Goal: Ask a question: Seek information or help from site administrators or community

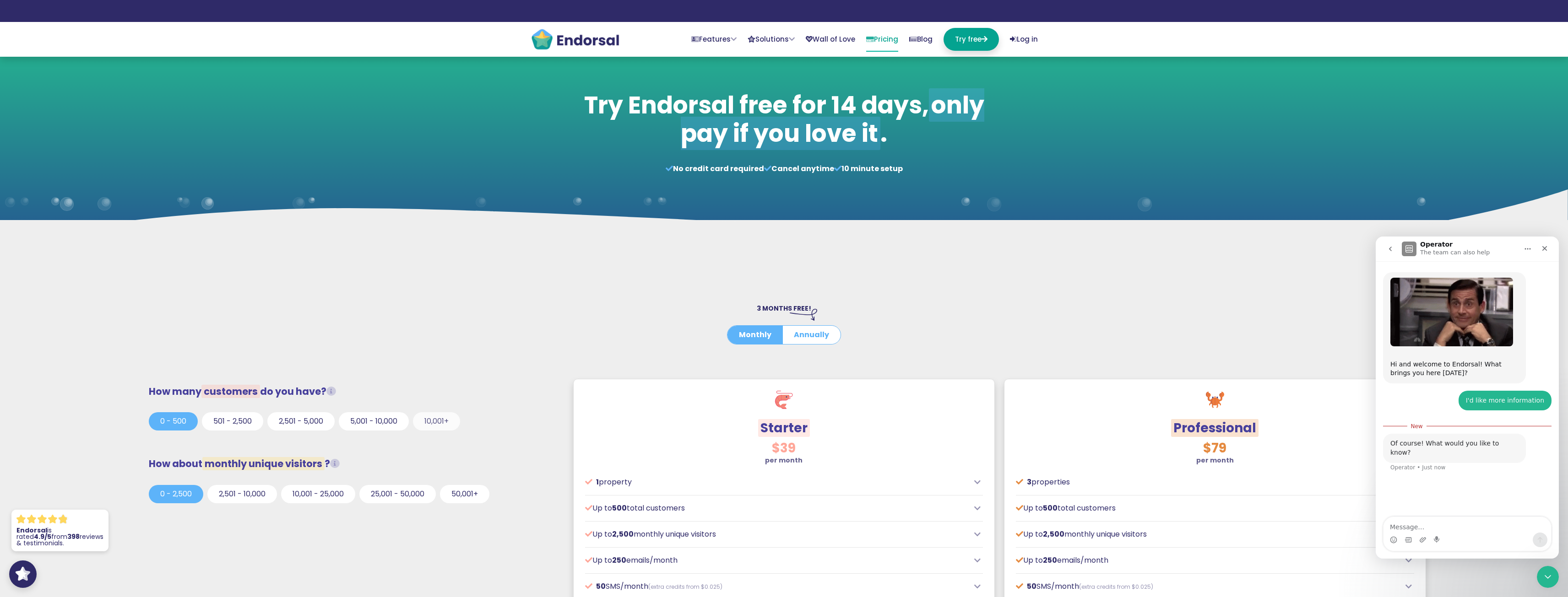
scroll to position [1, 0]
click at [431, 420] on button "10,001+" at bounding box center [436, 421] width 47 height 18
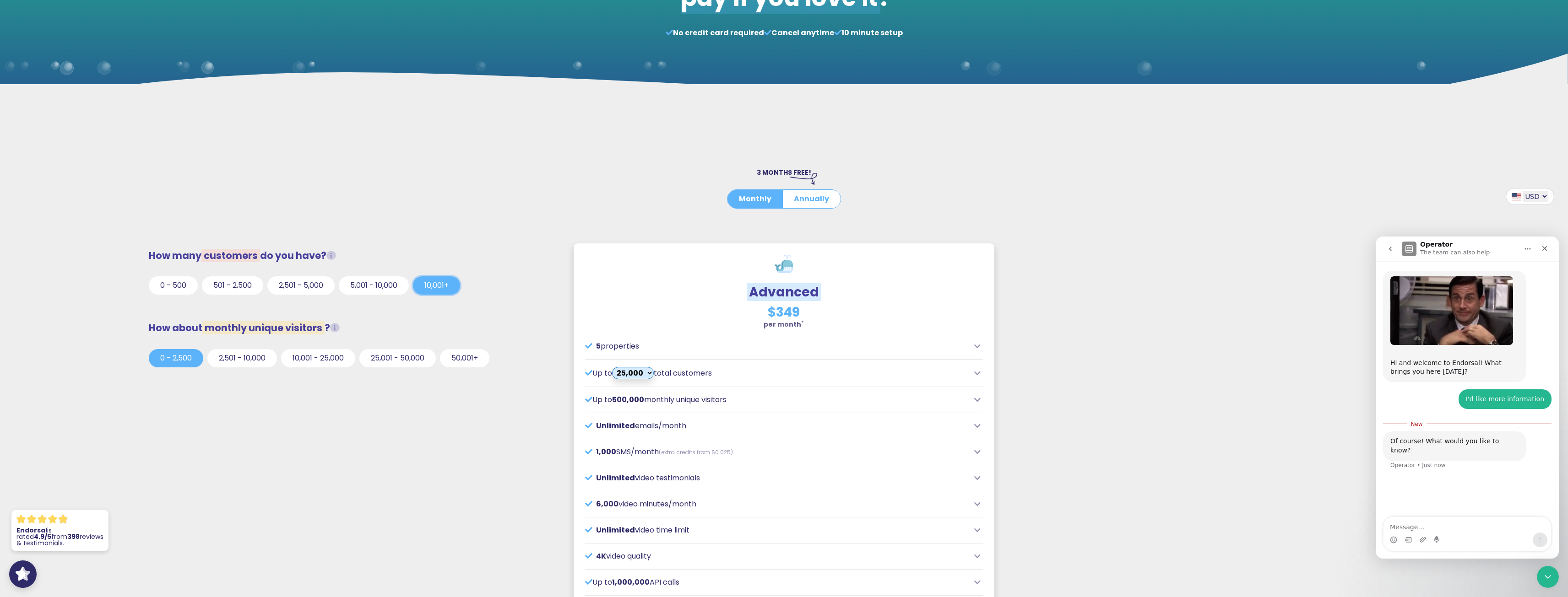
scroll to position [137, 0]
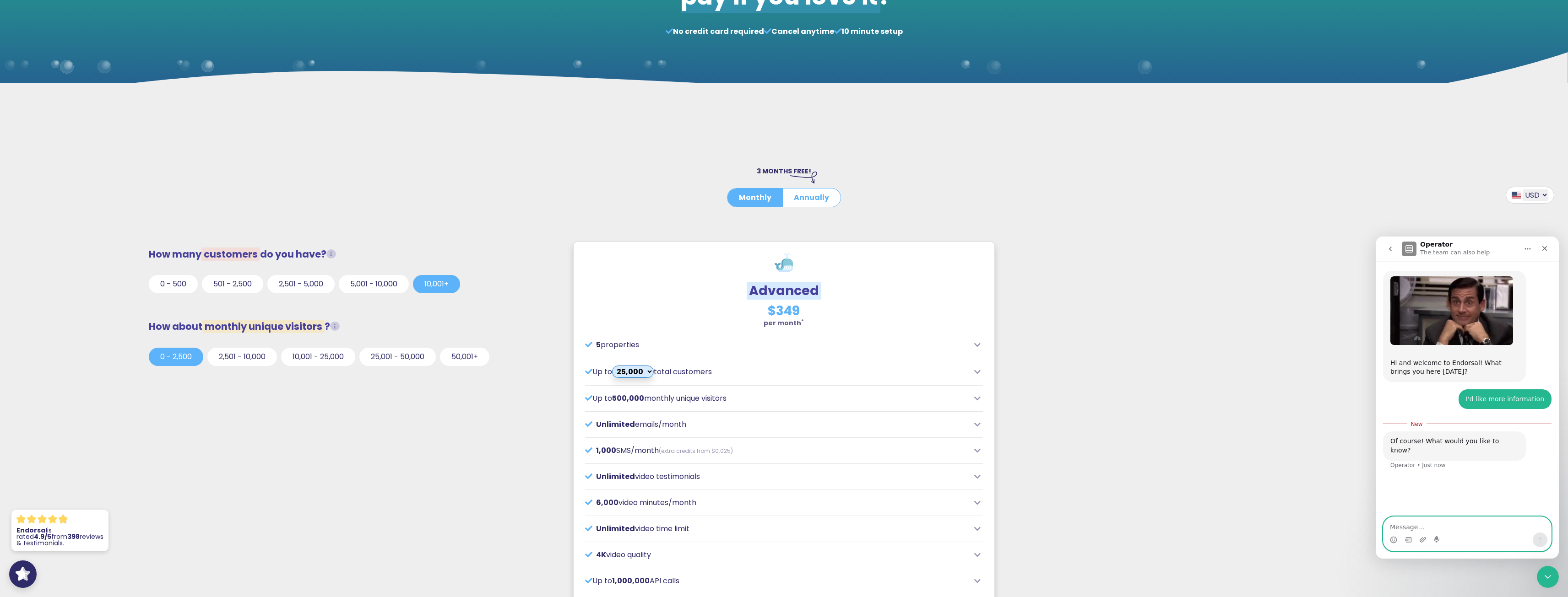
click at [1423, 526] on textarea "Message…" at bounding box center [1467, 525] width 168 height 16
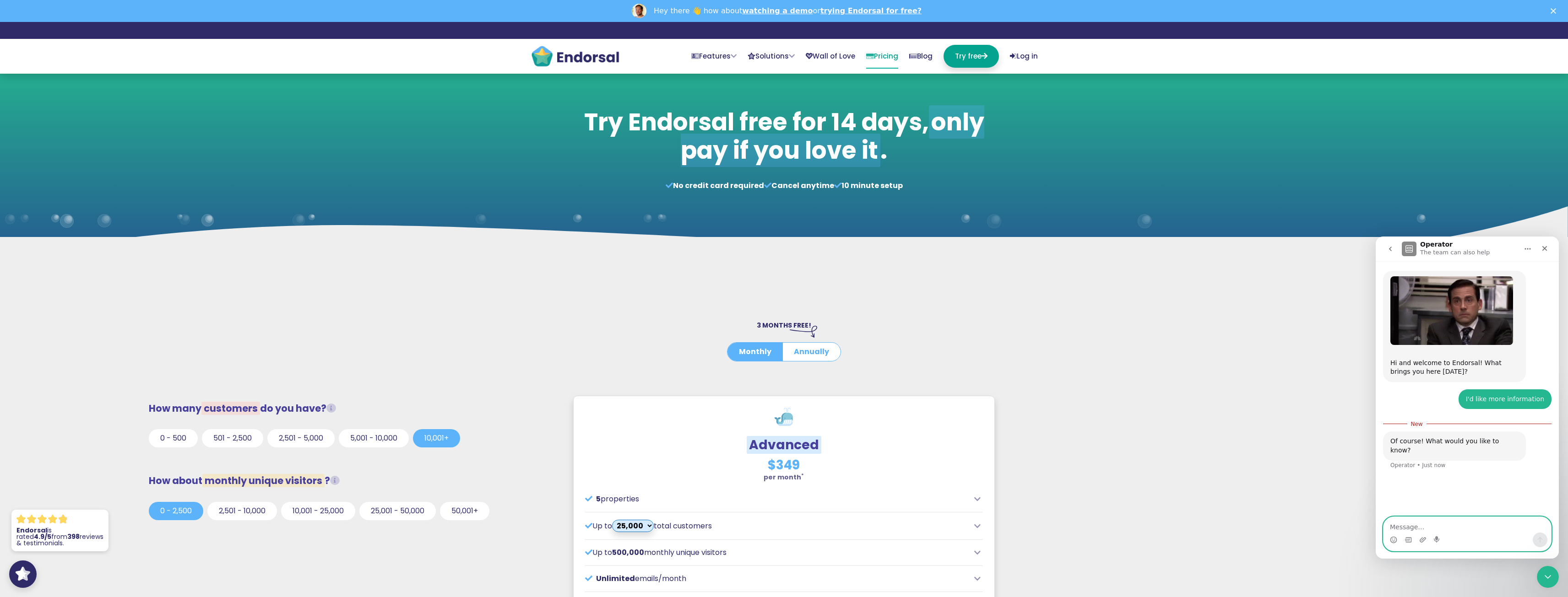
scroll to position [0, 0]
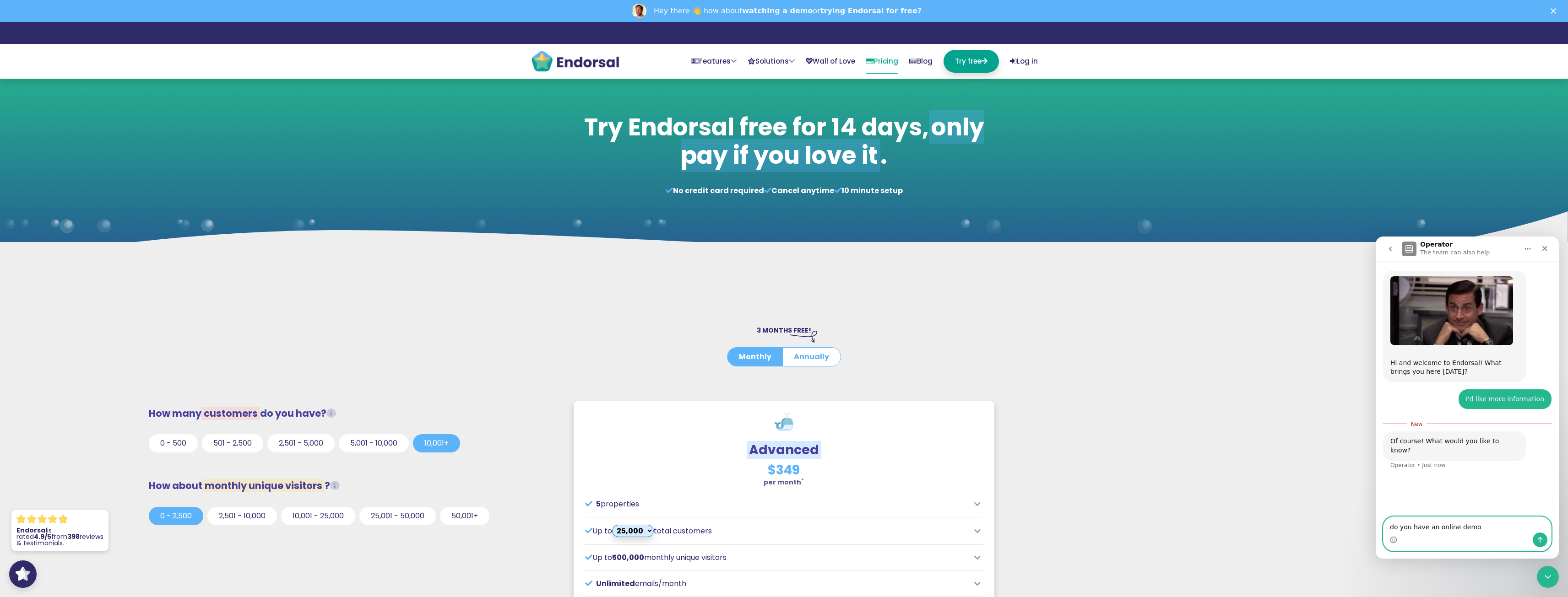
type textarea "do you have an online demo?"
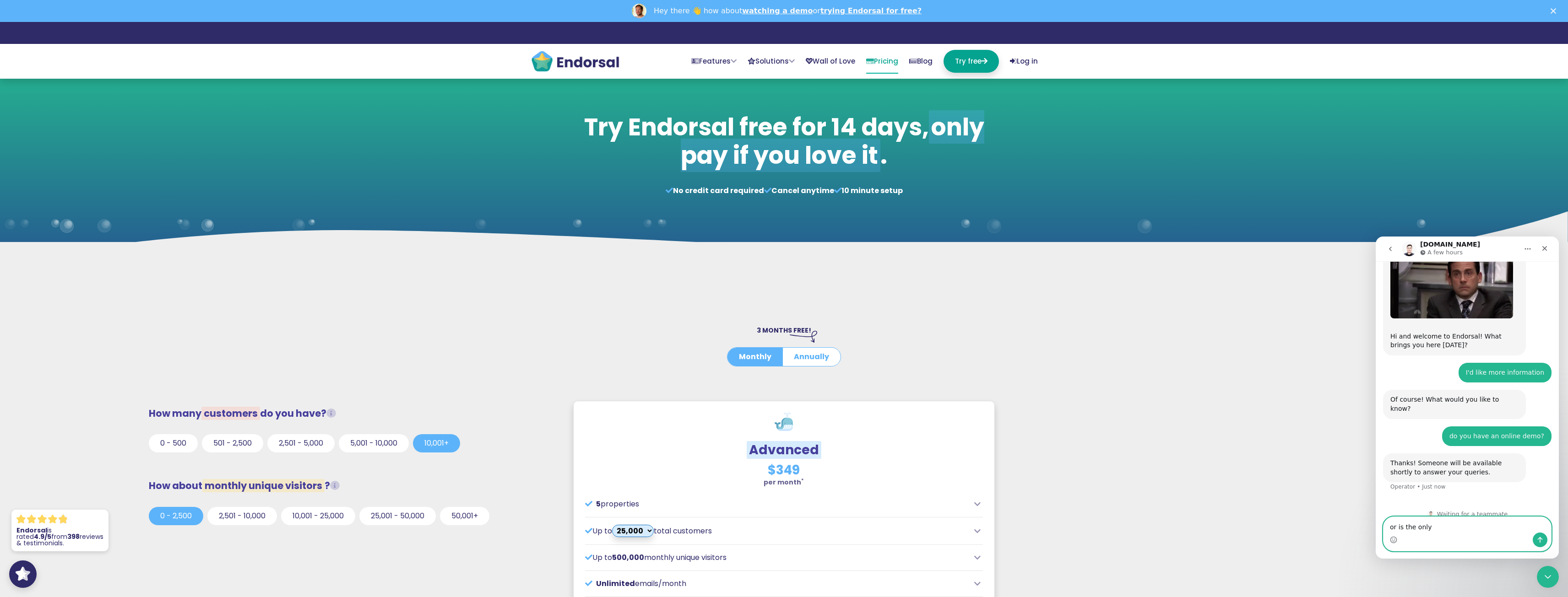
scroll to position [29, 0]
type textarea "o"
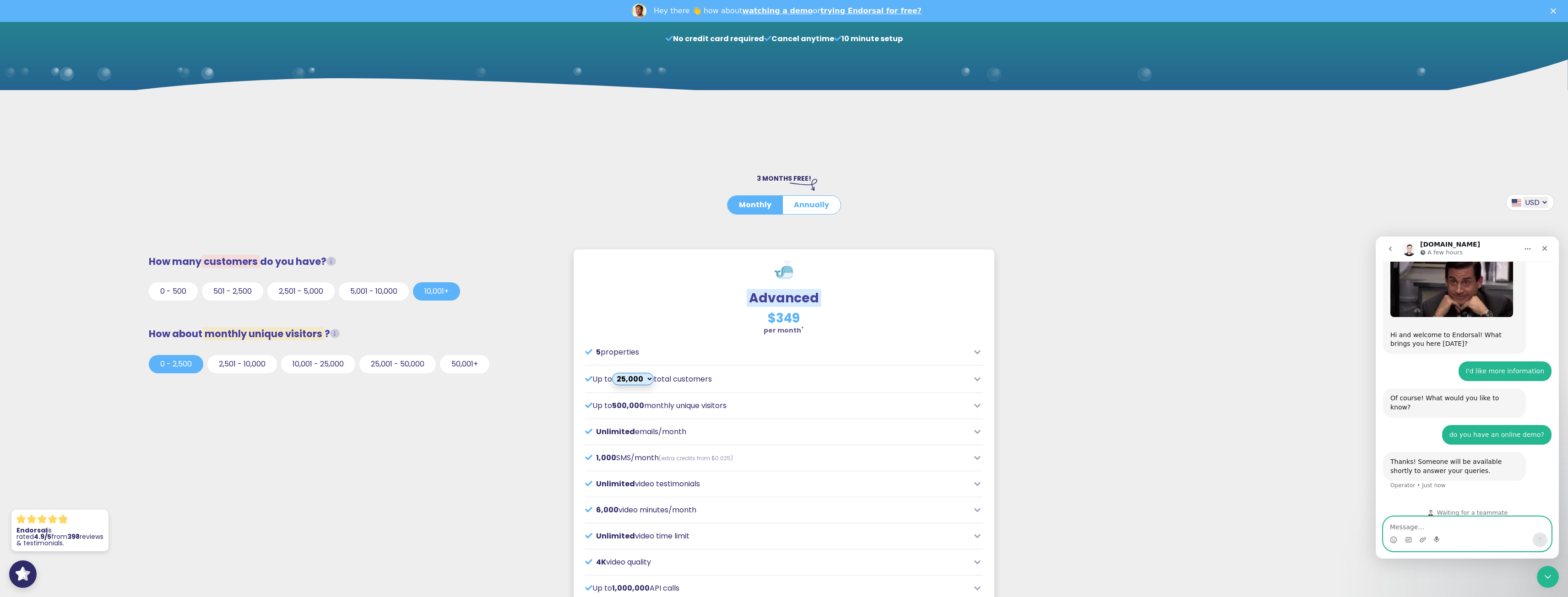
scroll to position [183, 0]
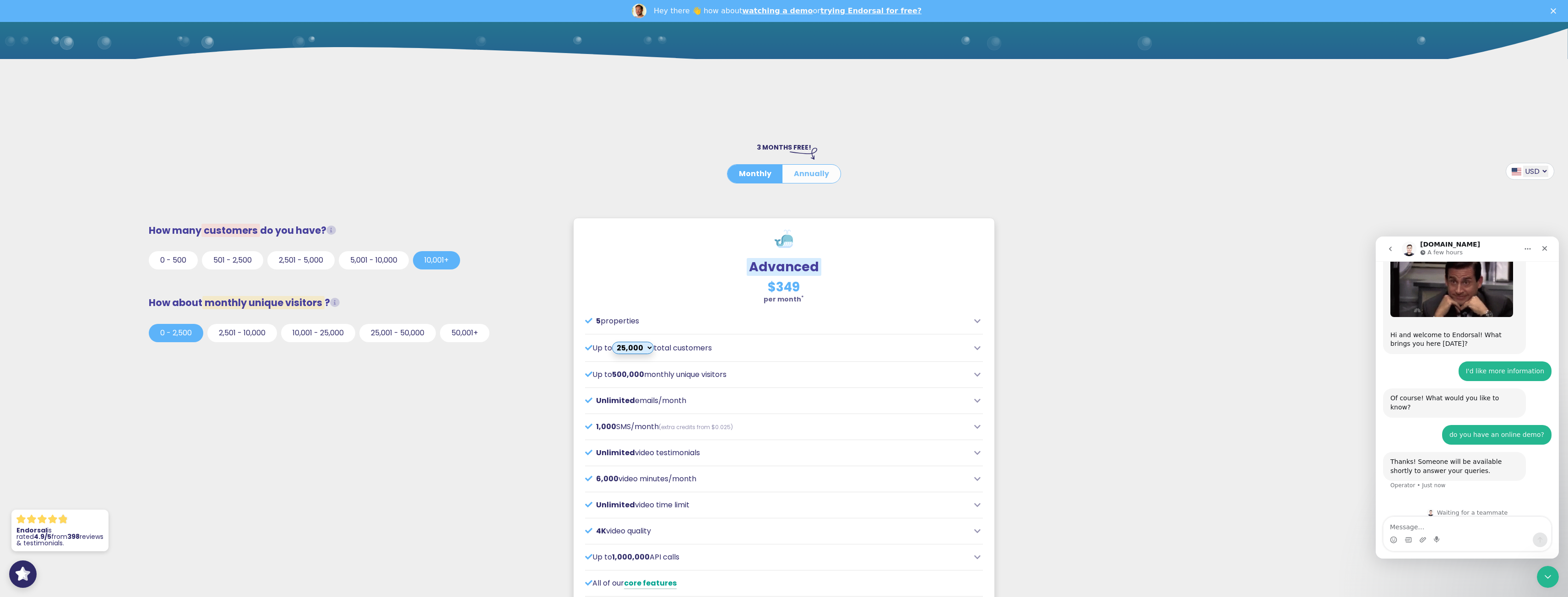
click at [801, 175] on button "Annually" at bounding box center [811, 174] width 58 height 18
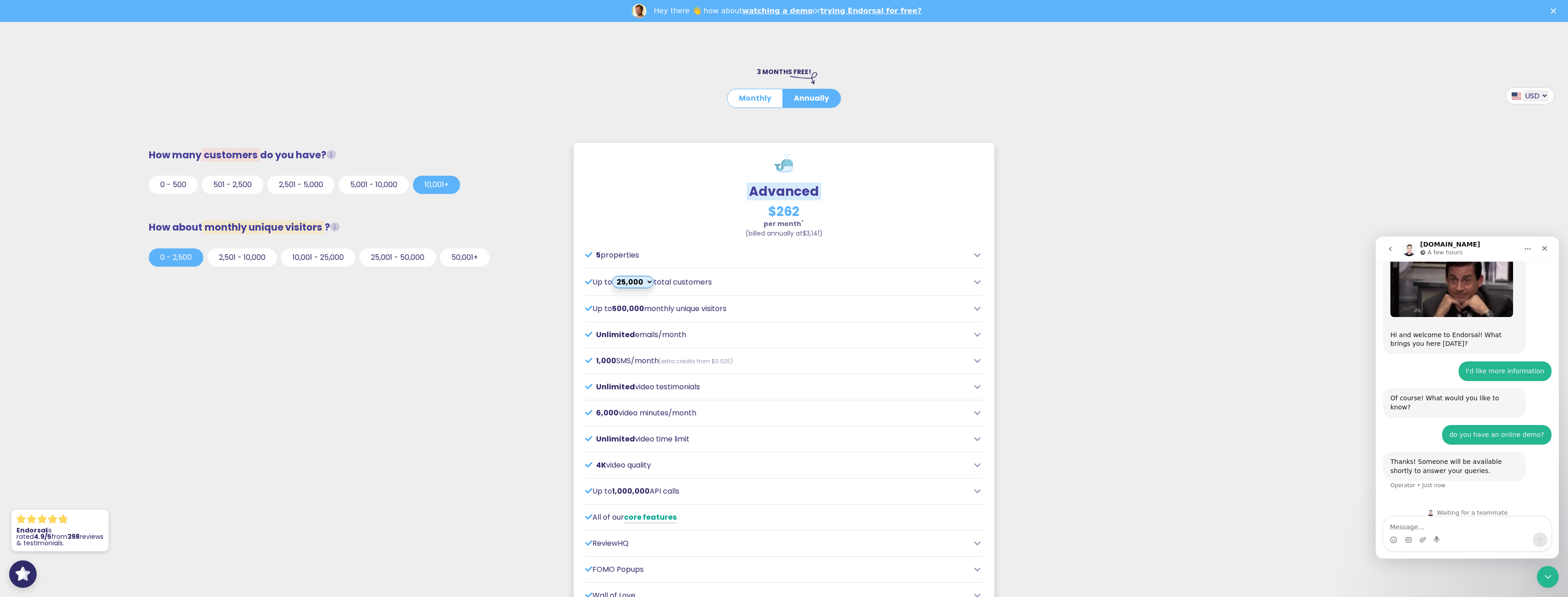
scroll to position [275, 0]
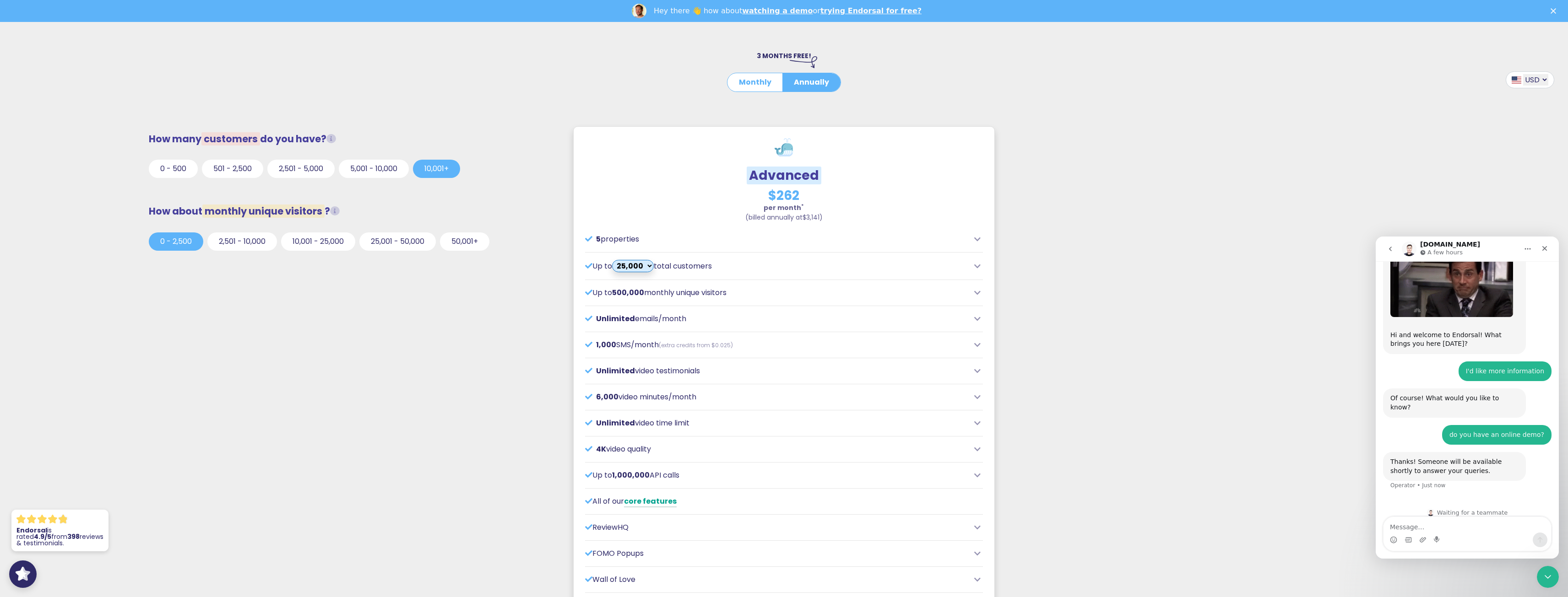
click at [982, 240] on div "5 properties" at bounding box center [784, 239] width 398 height 11
click at [972, 240] on div "5 properties" at bounding box center [784, 239] width 398 height 11
click at [978, 239] on icon at bounding box center [977, 239] width 6 height 7
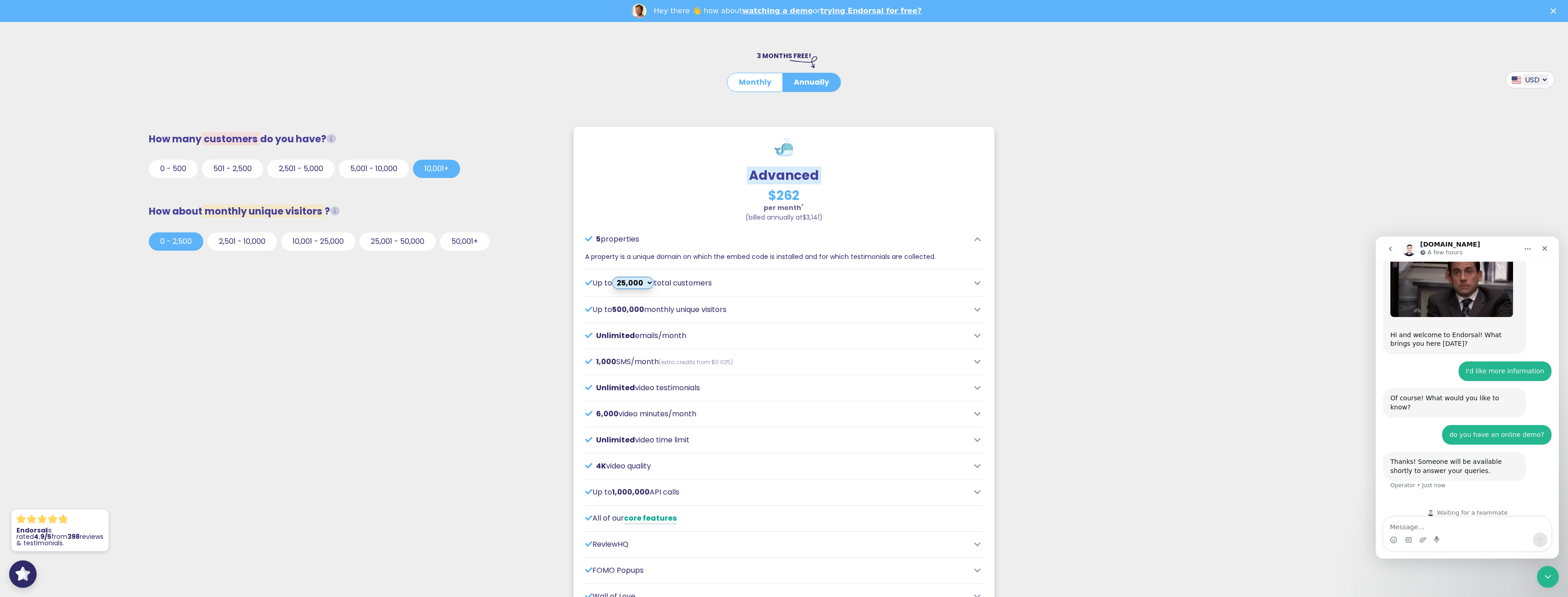
click at [978, 282] on icon at bounding box center [977, 283] width 6 height 7
click at [306, 238] on button "10,001 - 25,000" at bounding box center [318, 241] width 74 height 18
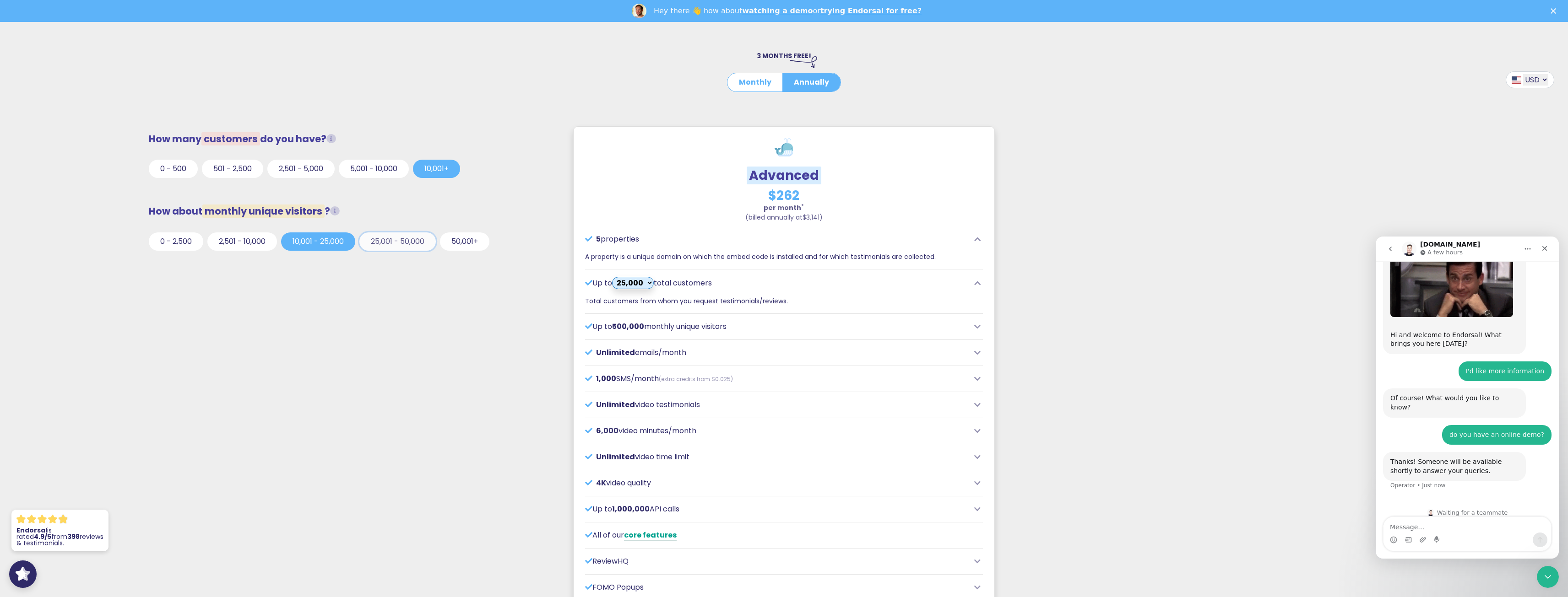
click at [413, 242] on button "25,001 - 50,000" at bounding box center [397, 241] width 76 height 18
click at [322, 244] on button "10,001 - 25,000" at bounding box center [318, 241] width 74 height 18
click at [262, 242] on button "2,501 - 10,000" at bounding box center [242, 241] width 70 height 18
click at [978, 326] on icon at bounding box center [977, 326] width 6 height 7
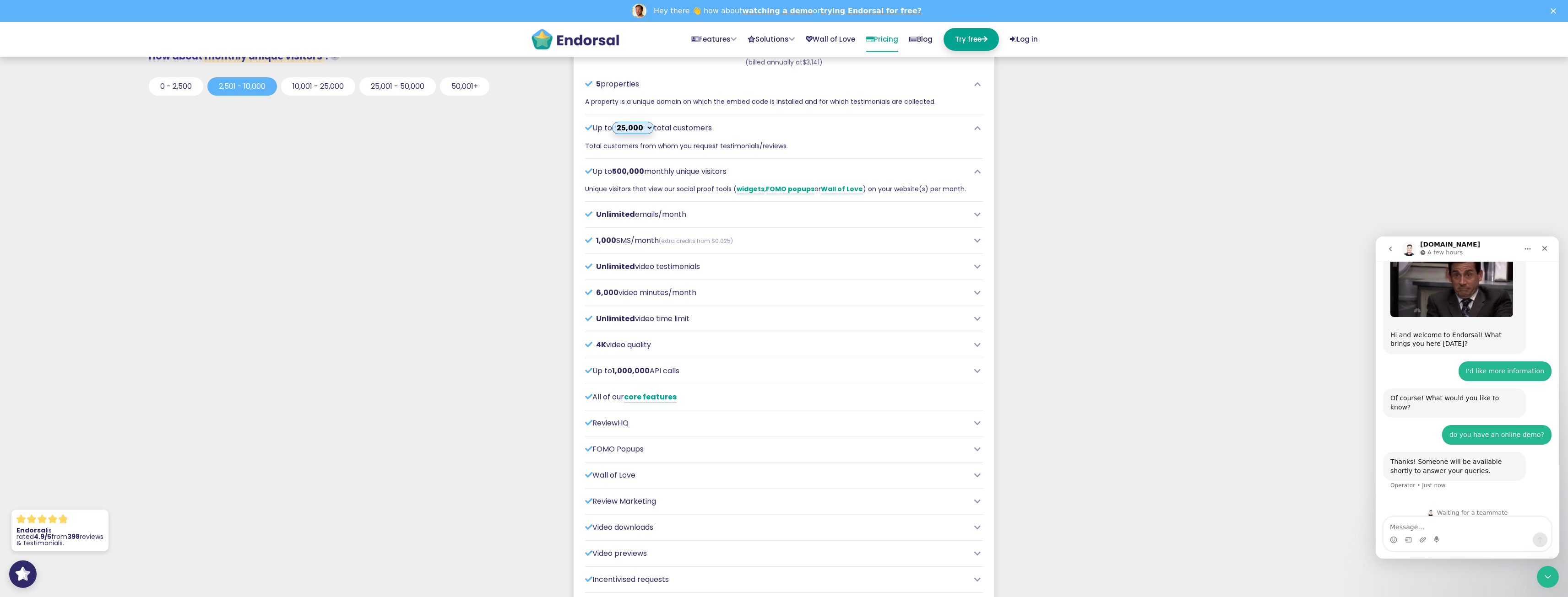
scroll to position [458, 0]
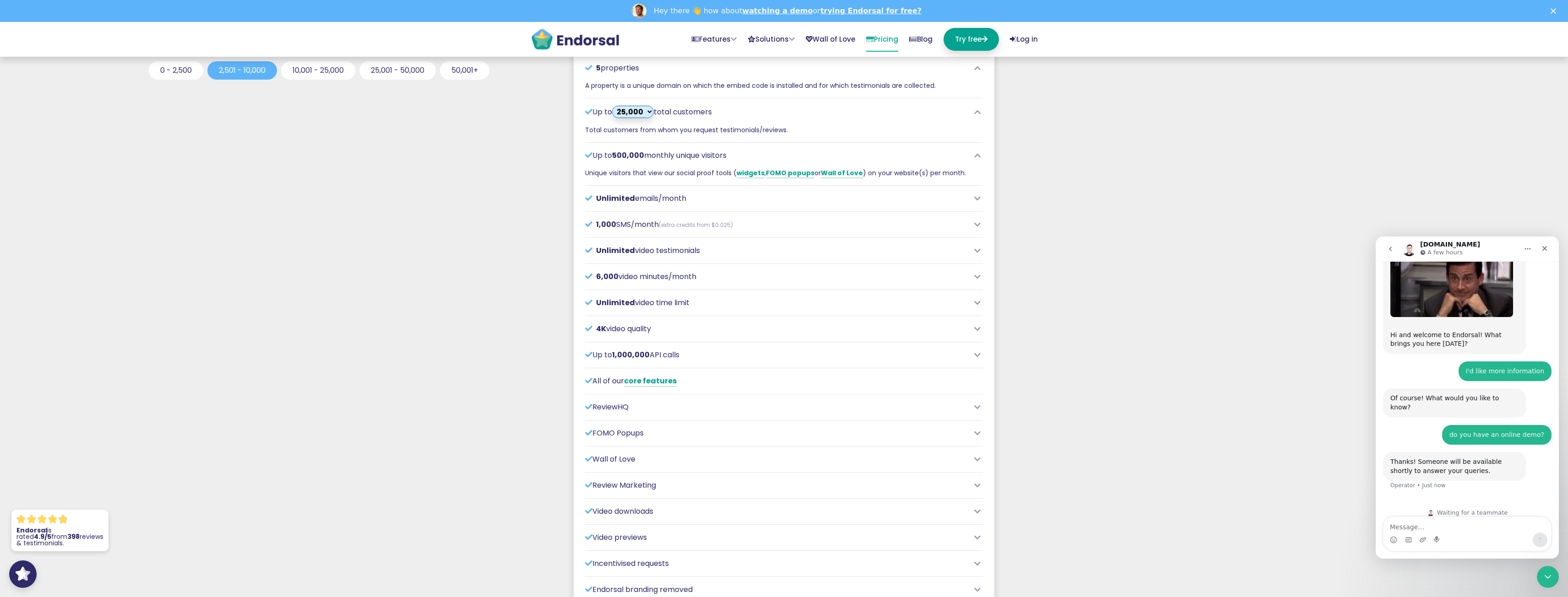
click at [980, 276] on icon at bounding box center [977, 277] width 6 height 7
click at [977, 201] on icon at bounding box center [977, 199] width 6 height 7
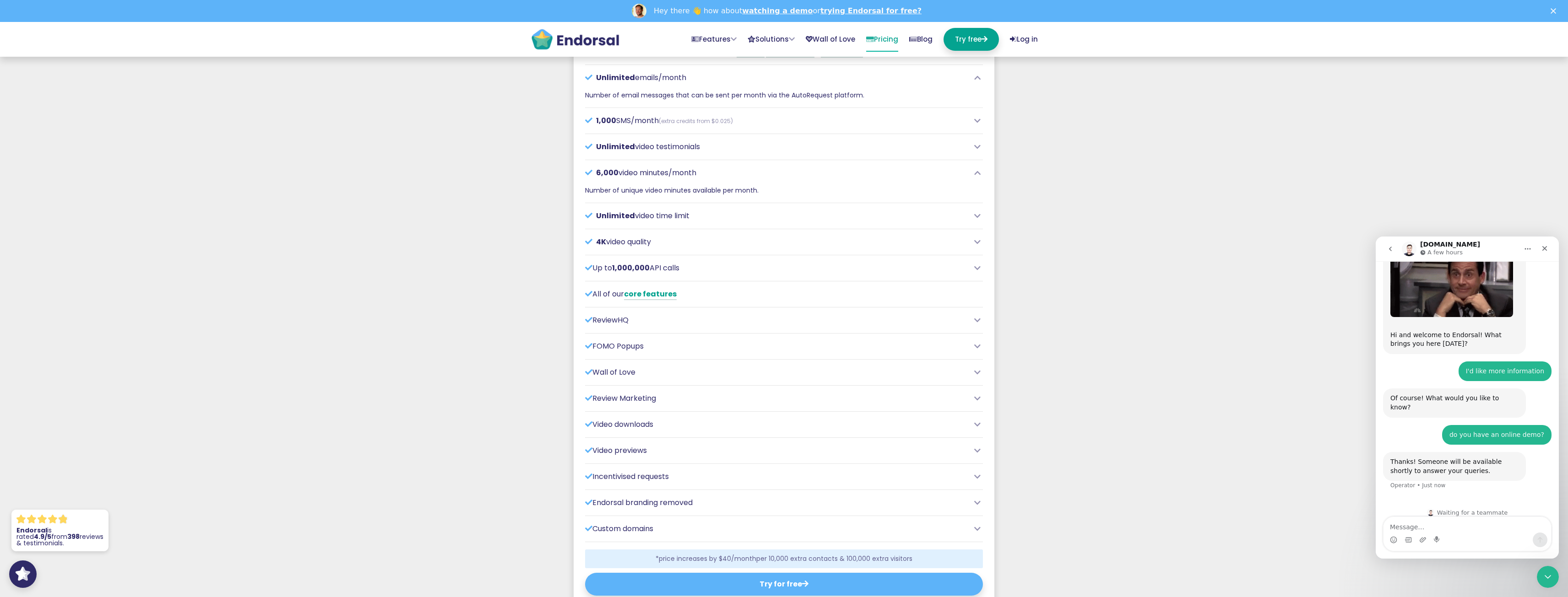
scroll to position [595, 0]
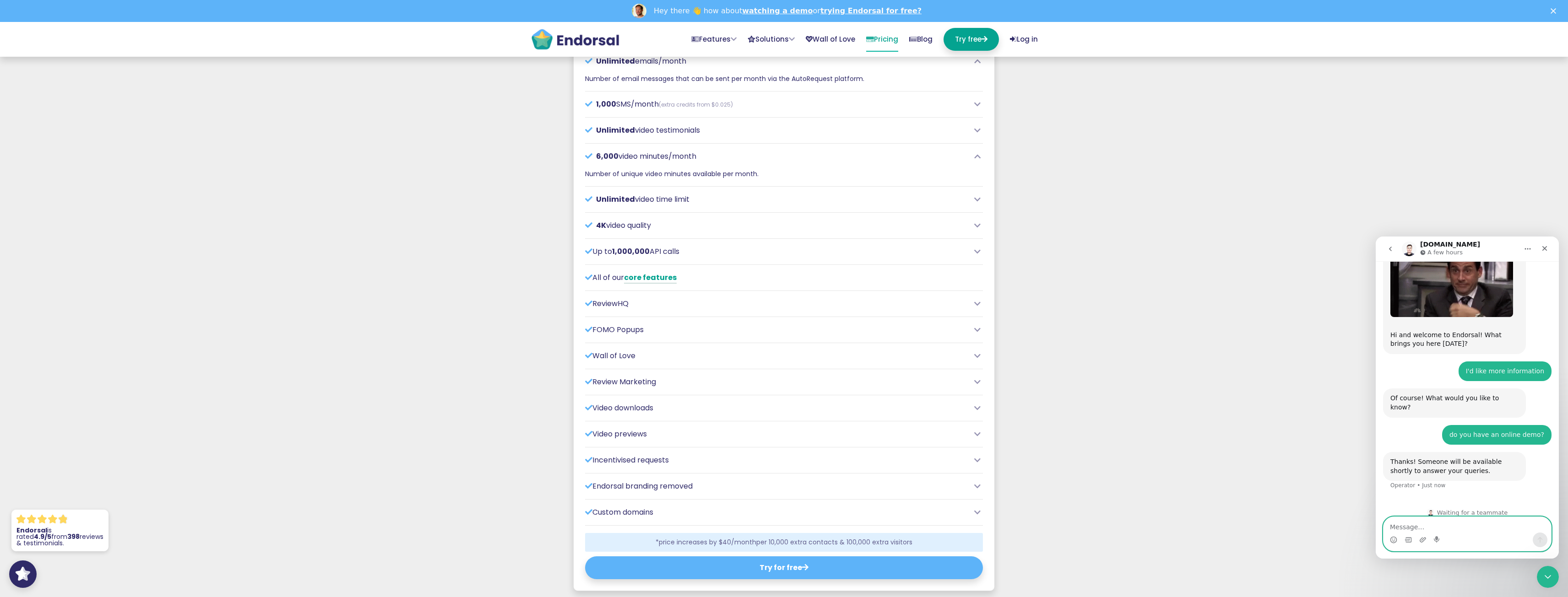
click at [1425, 530] on textarea "Message…" at bounding box center [1467, 525] width 168 height 16
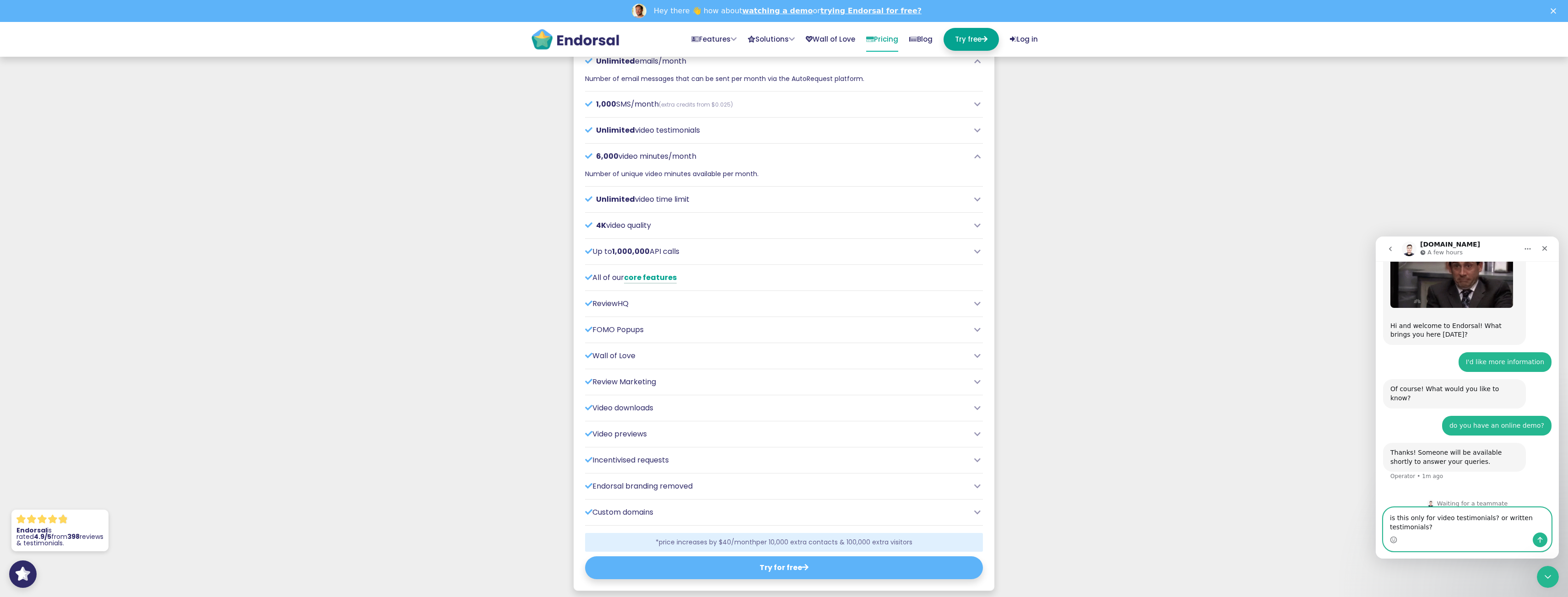
type textarea "is this only for video testimonials? or written testimonials?"
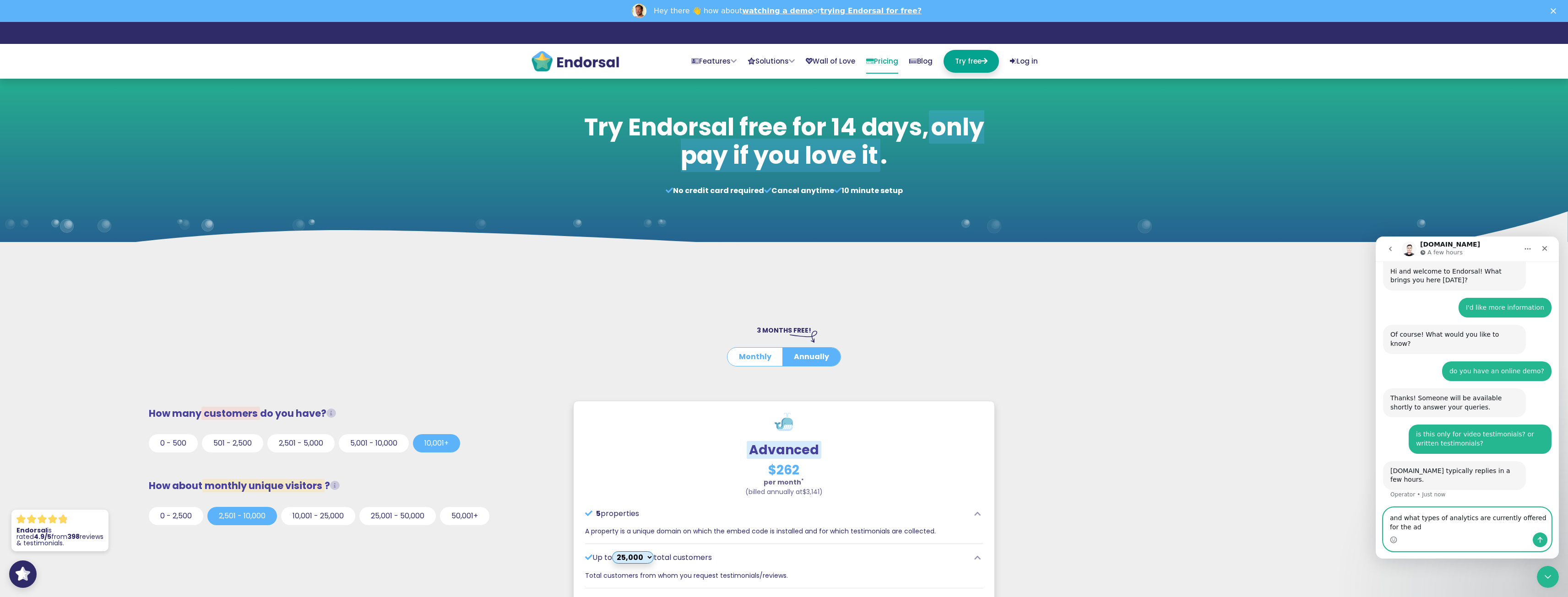
scroll to position [102, 0]
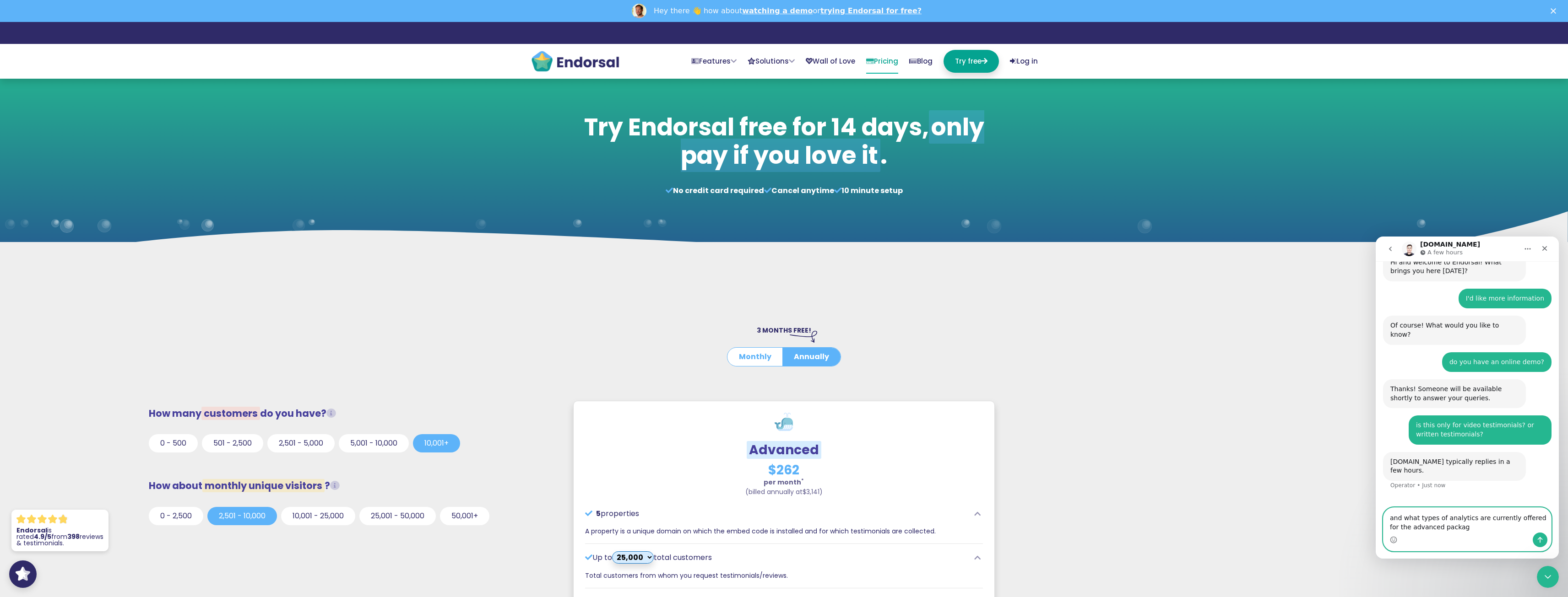
type textarea "and what types of analytics are currently offered for the advanced package"
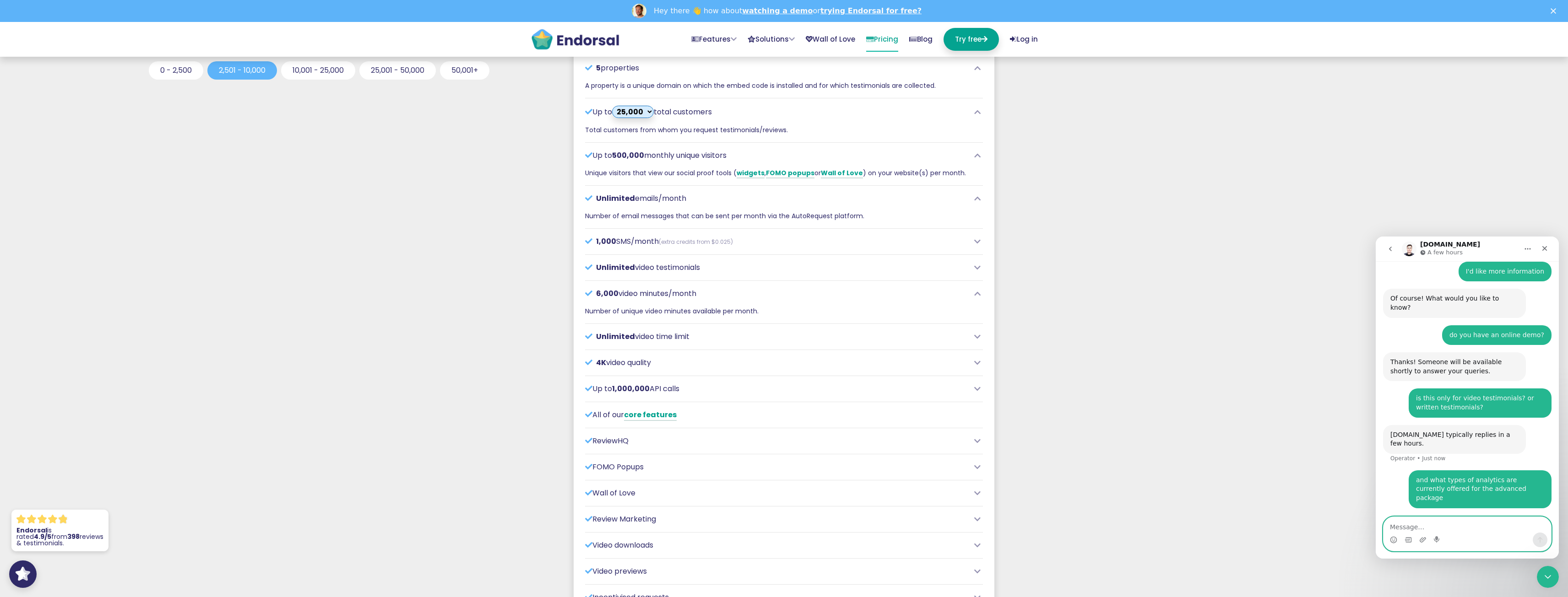
scroll to position [549, 0]
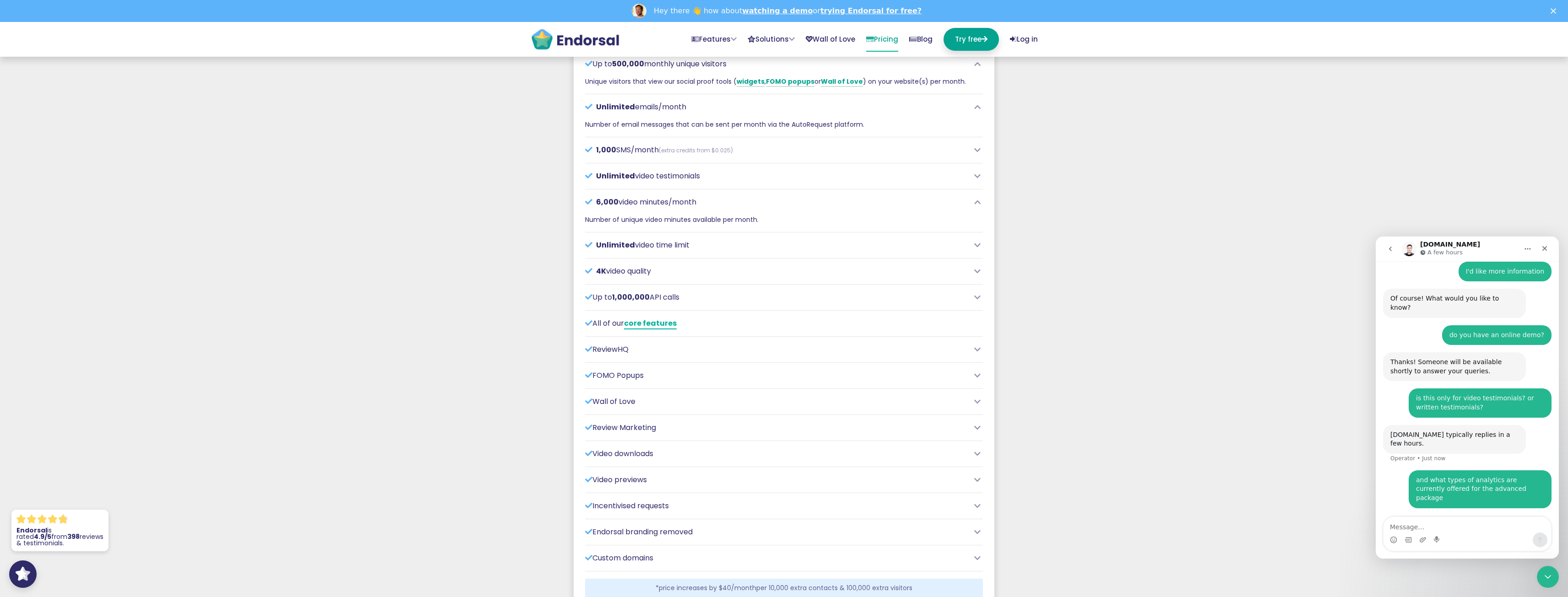
click at [653, 323] on link "core features" at bounding box center [651, 323] width 53 height 11
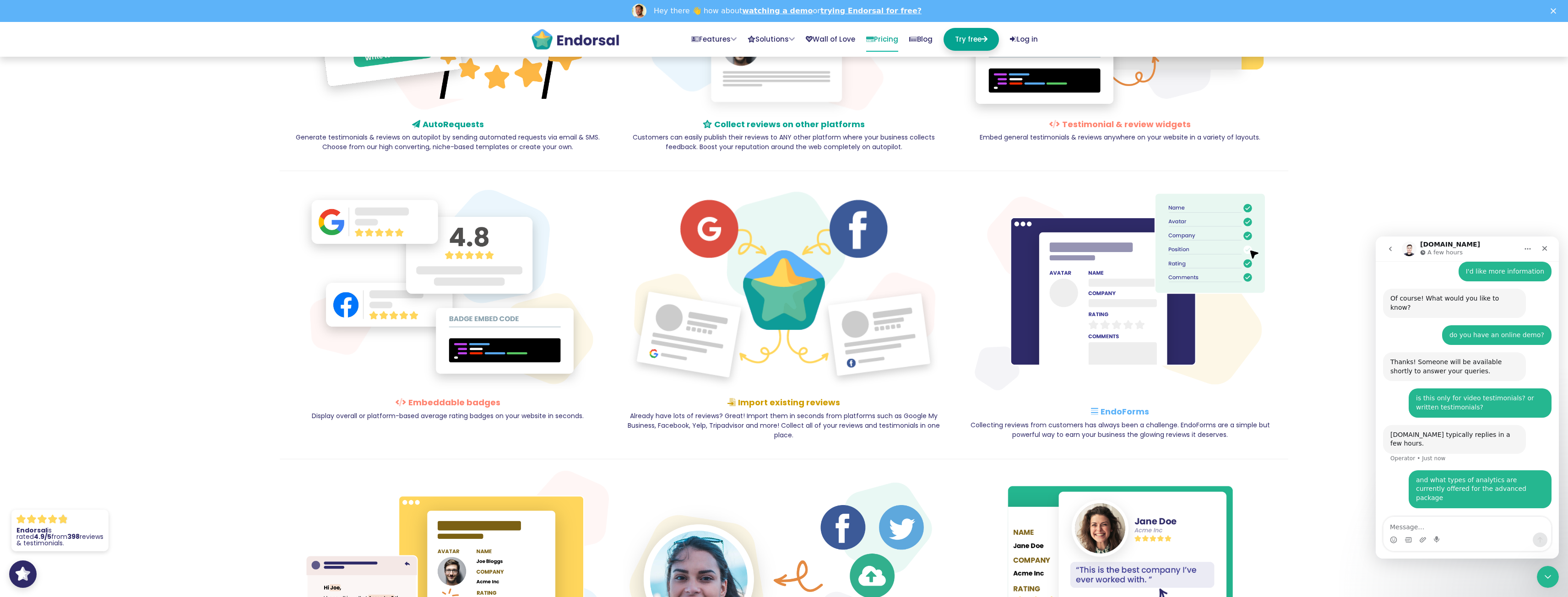
click at [774, 399] on h4 "Import existing reviews" at bounding box center [784, 403] width 322 height 10
click at [1427, 526] on textarea "Message…" at bounding box center [1467, 525] width 168 height 16
type textarea "also can existing reviews be bulk uploaded via excel"
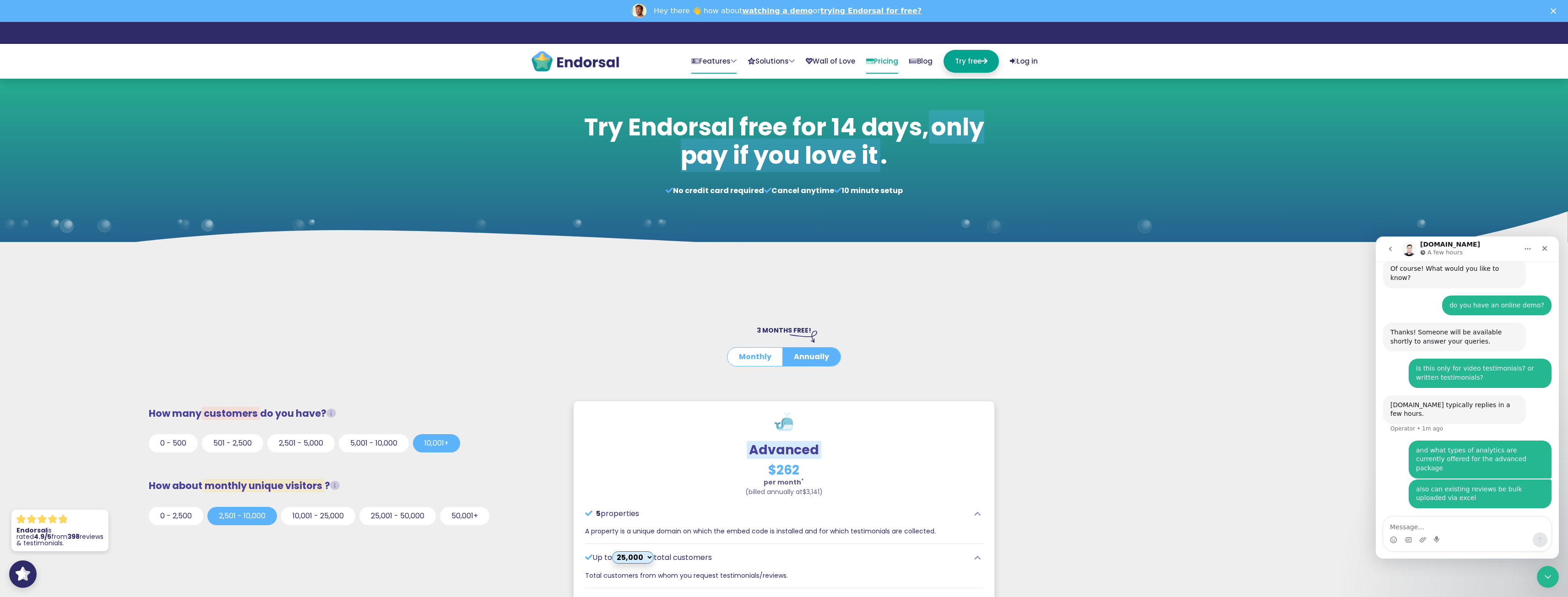
click at [692, 59] on link "Features" at bounding box center [713, 61] width 45 height 24
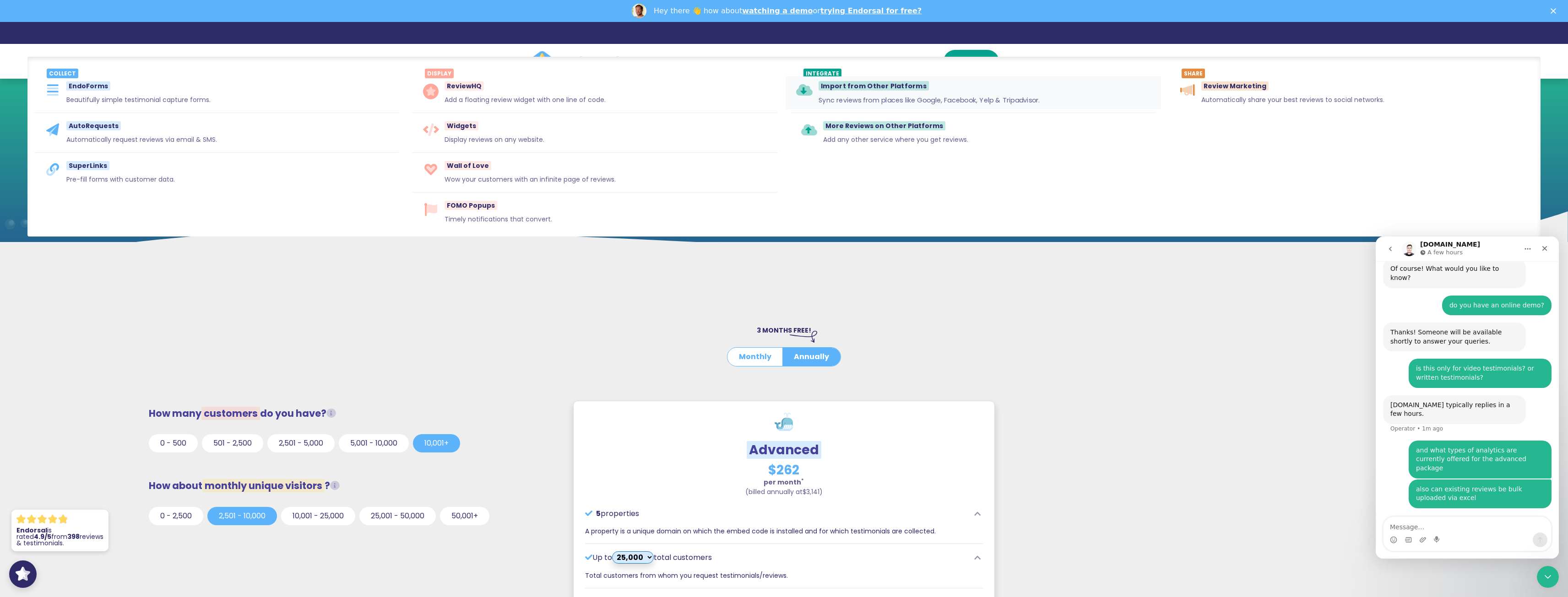
click at [888, 85] on span "Import from Other Platforms" at bounding box center [874, 86] width 110 height 9
